Goal: Book appointment/travel/reservation

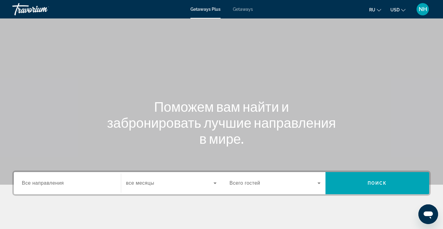
click at [244, 10] on span "Getaways" at bounding box center [243, 9] width 20 height 5
click at [49, 184] on span "Все направления" at bounding box center [43, 182] width 42 height 5
click at [49, 184] on input "Destination Все направления" at bounding box center [67, 183] width 91 height 7
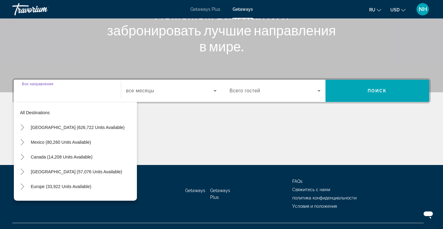
scroll to position [104, 0]
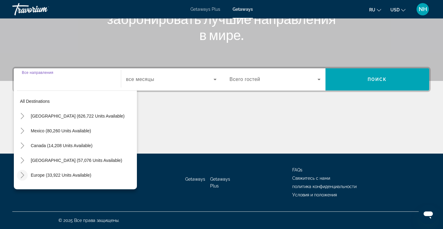
click at [22, 176] on icon "Toggle Europe (33,922 units available)" at bounding box center [22, 175] width 3 height 6
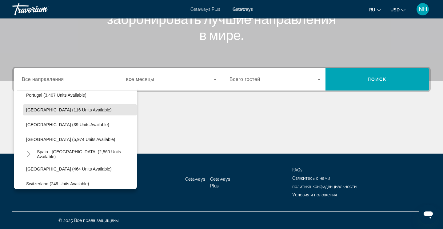
scroll to position [307, 0]
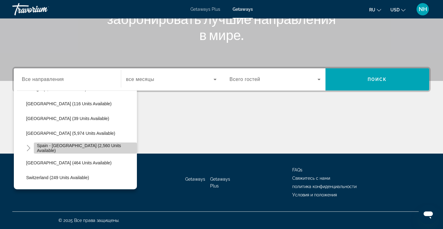
click at [53, 149] on span "Spain - [GEOGRAPHIC_DATA] (2,560 units available)" at bounding box center [85, 148] width 97 height 10
type input "**********"
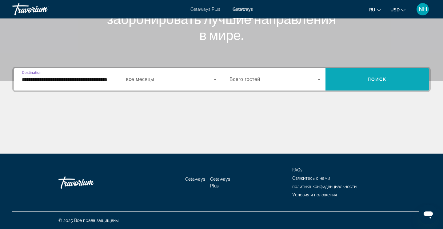
click at [366, 76] on span "Search widget" at bounding box center [377, 79] width 104 height 15
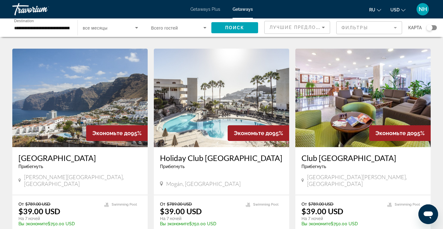
scroll to position [235, 0]
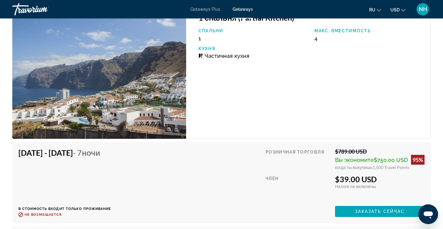
scroll to position [1086, 0]
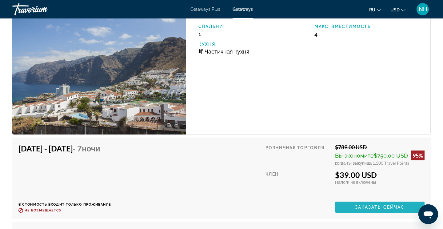
click at [383, 211] on span "Main content" at bounding box center [379, 207] width 89 height 15
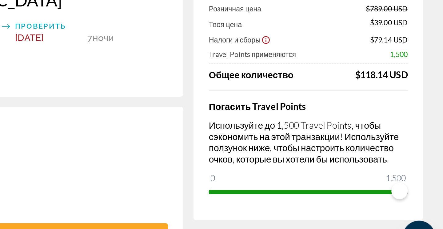
click at [367, 96] on div "Налоги и сборы $79.14 USD" at bounding box center [361, 95] width 120 height 6
click at [365, 95] on div "Налоги и сборы $79.14 USD" at bounding box center [361, 95] width 120 height 6
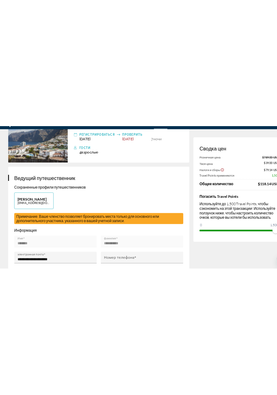
scroll to position [51, 0]
